Goal: Task Accomplishment & Management: Use online tool/utility

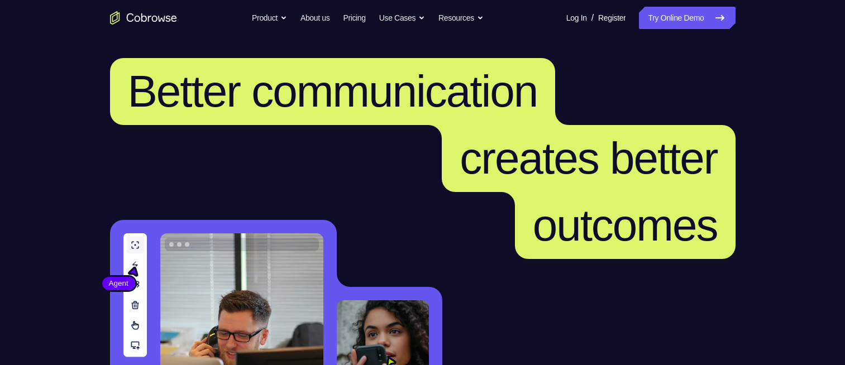
click at [683, 27] on link "Try Online Demo" at bounding box center [687, 18] width 96 height 22
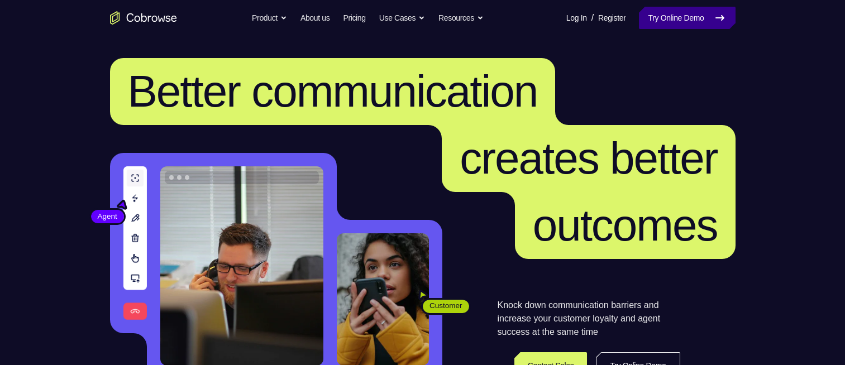
click at [677, 18] on link "Try Online Demo" at bounding box center [687, 18] width 96 height 22
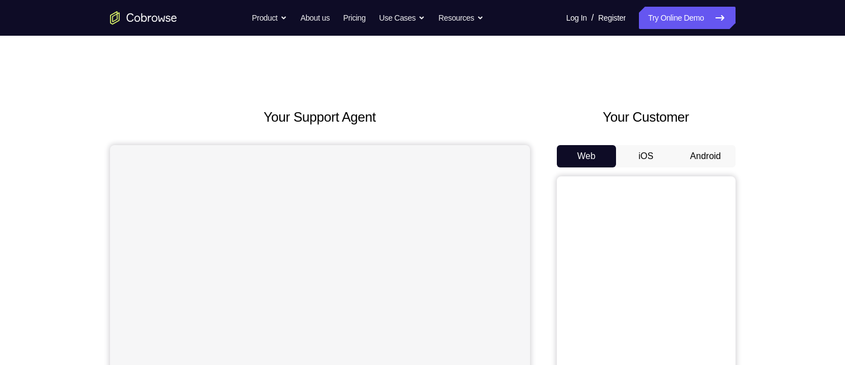
click at [699, 157] on button "Android" at bounding box center [705, 156] width 60 height 22
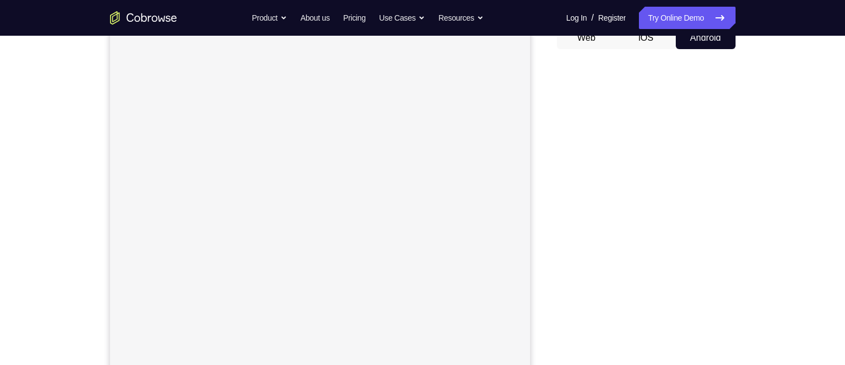
scroll to position [196, 0]
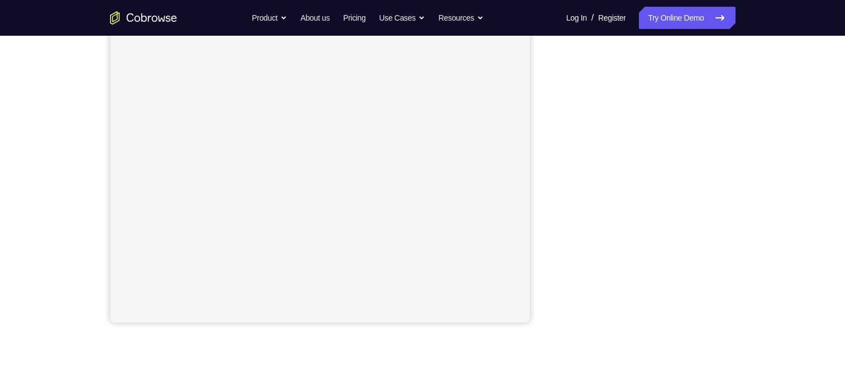
drag, startPoint x: 769, startPoint y: 95, endPoint x: 746, endPoint y: 183, distance: 90.4
click at [746, 183] on div "Your Support Agent Your Customer Web iOS Android Next Steps We’d be happy to gi…" at bounding box center [422, 207] width 715 height 736
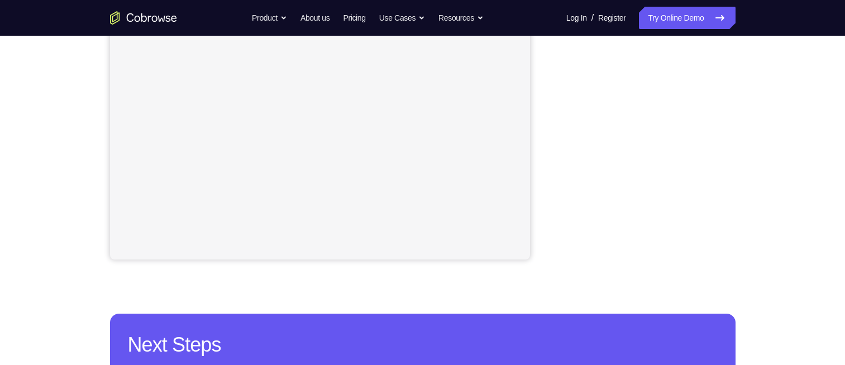
scroll to position [261, 0]
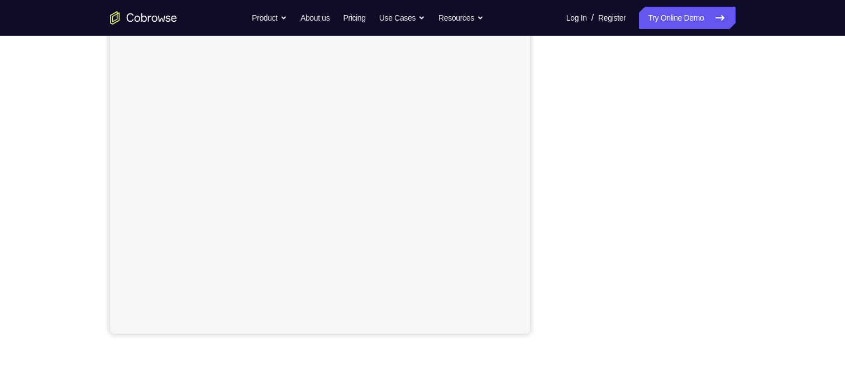
scroll to position [186, 0]
